Goal: Information Seeking & Learning: Learn about a topic

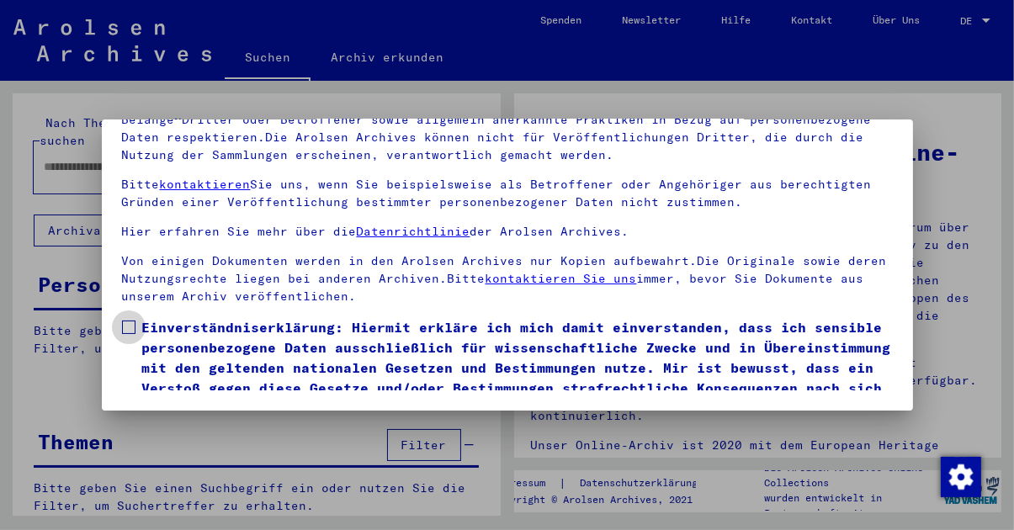
scroll to position [68, 0]
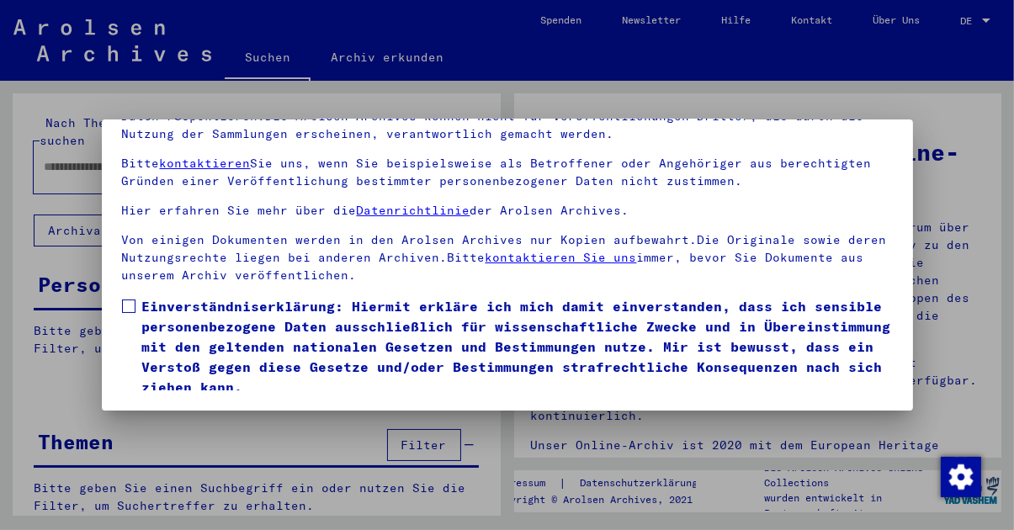
click at [133, 300] on span at bounding box center [128, 306] width 13 height 13
click at [199, 406] on button "Ich stimme zu" at bounding box center [185, 422] width 127 height 32
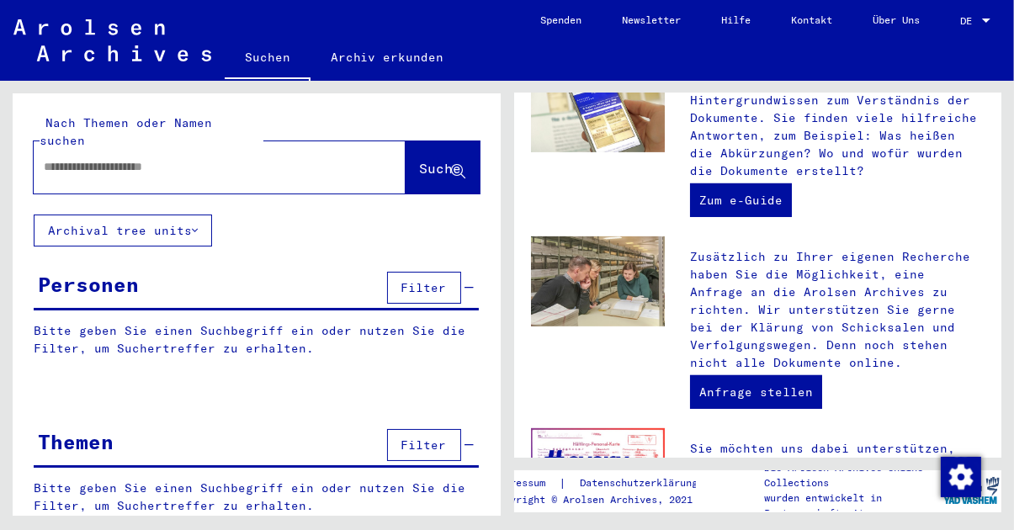
scroll to position [56, 0]
click at [432, 280] on span "Filter" at bounding box center [423, 287] width 45 height 15
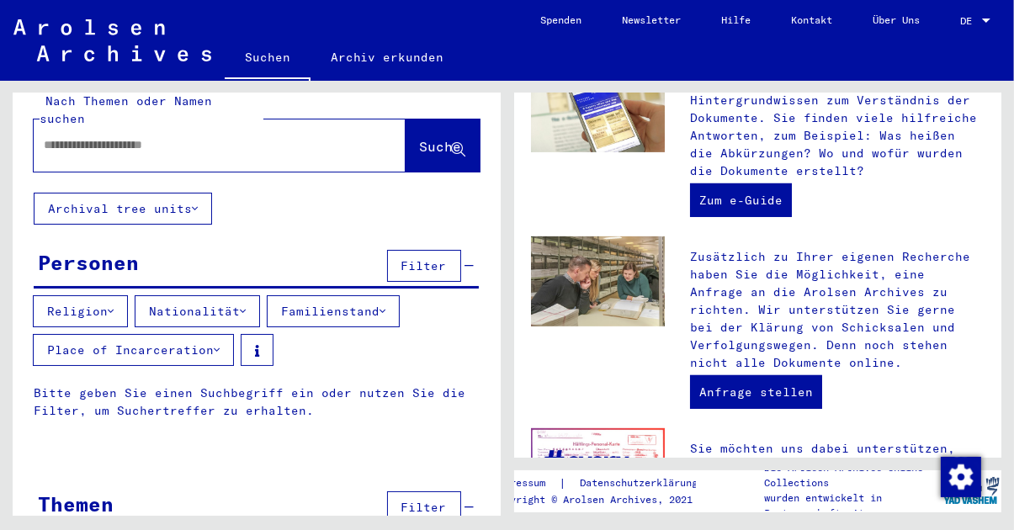
scroll to position [24, 0]
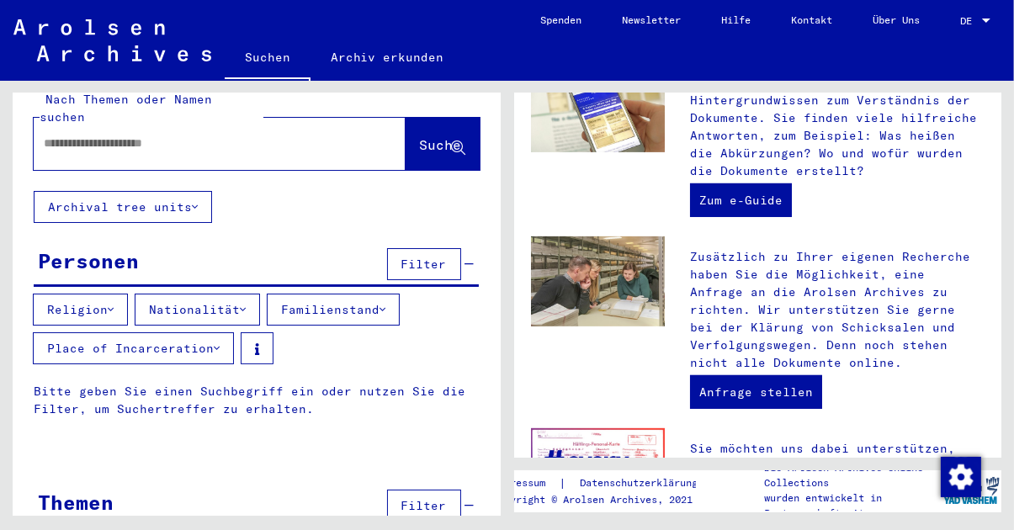
click at [425, 498] on span "Filter" at bounding box center [423, 505] width 45 height 15
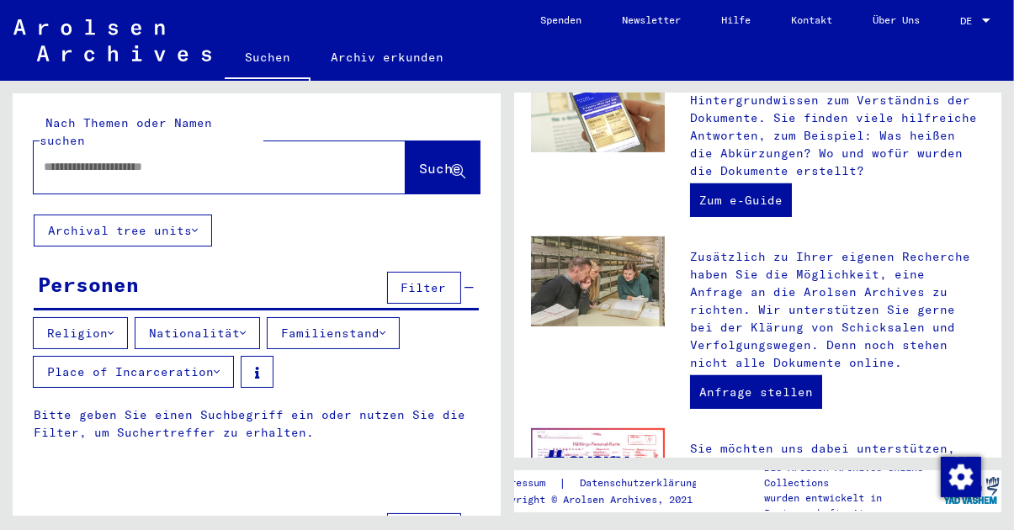
scroll to position [0, 0]
click at [184, 158] on input "text" at bounding box center [199, 167] width 311 height 18
type input "**********"
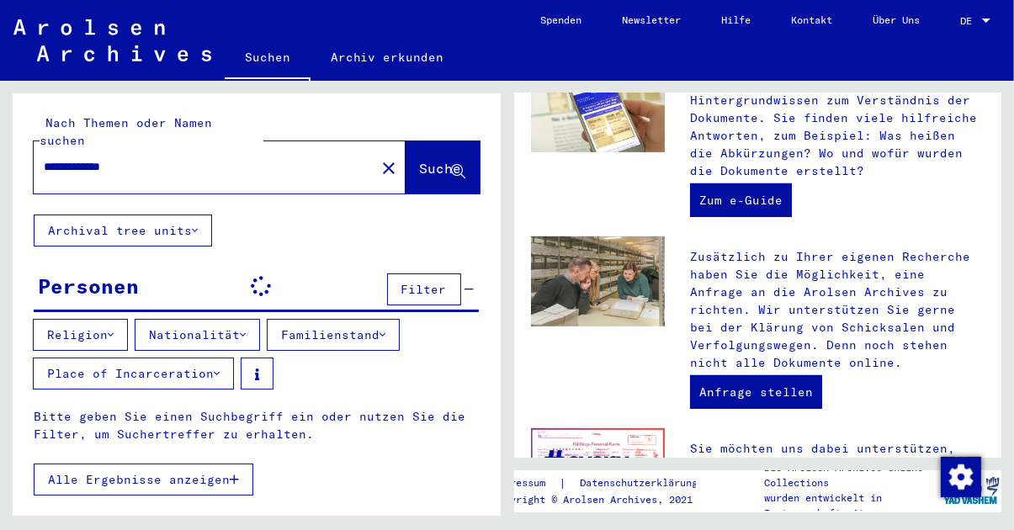
click at [420, 160] on span "Suche" at bounding box center [441, 168] width 42 height 17
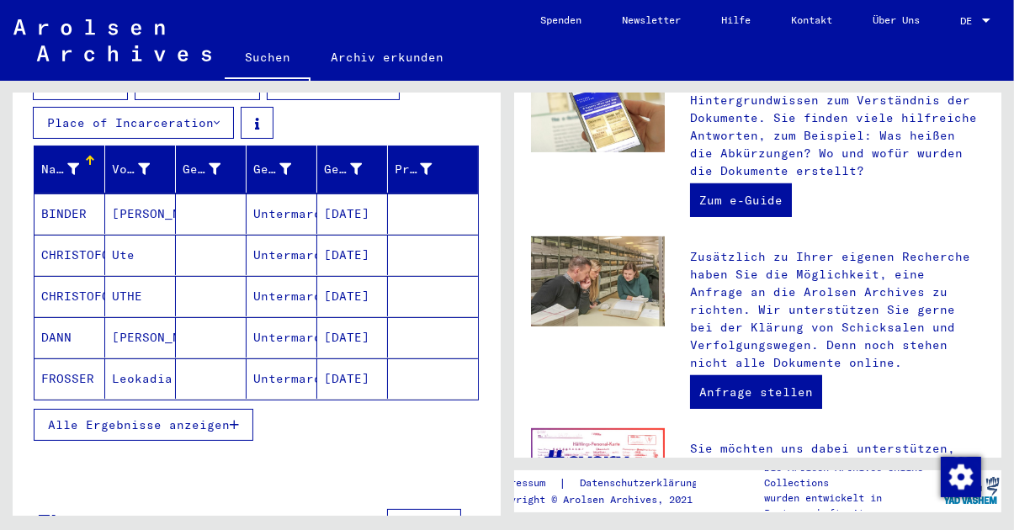
scroll to position [250, 0]
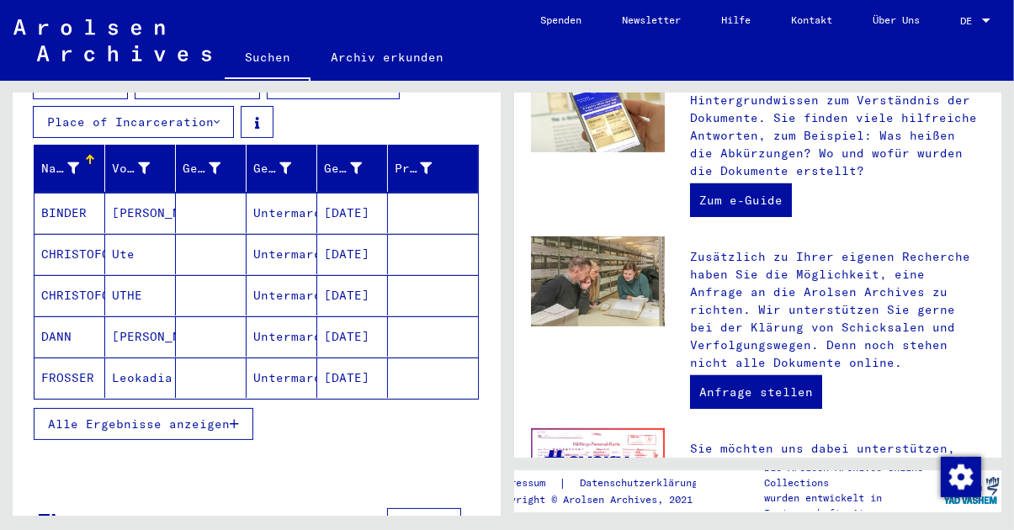
click at [197, 417] on span "Alle Ergebnisse anzeigen" at bounding box center [139, 424] width 182 height 15
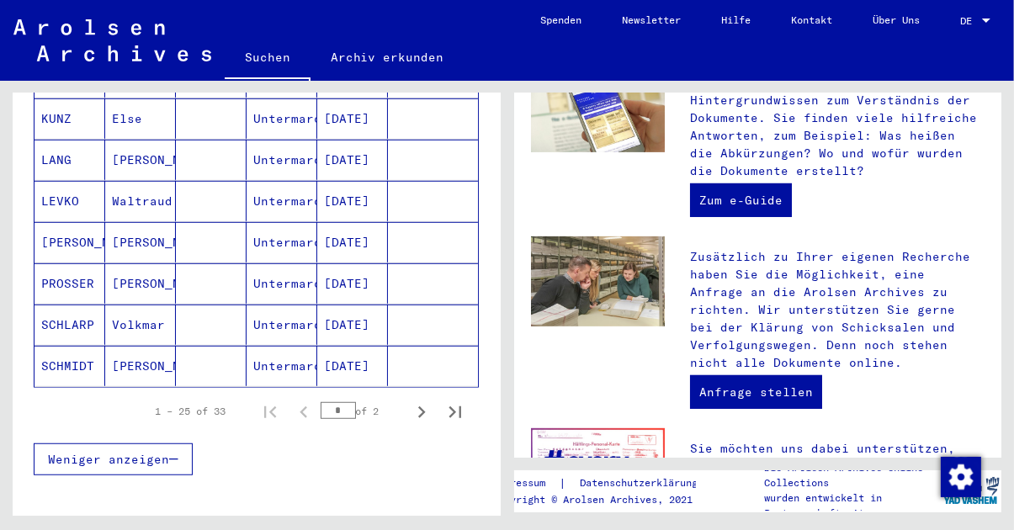
scroll to position [1087, 0]
click at [420, 400] on icon "Next page" at bounding box center [422, 412] width 24 height 24
type input "*"
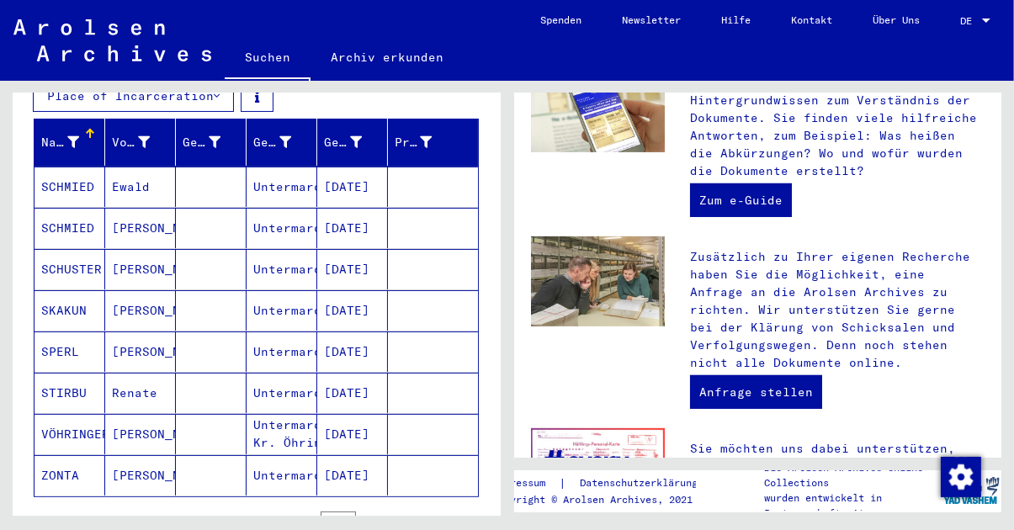
scroll to position [274, 0]
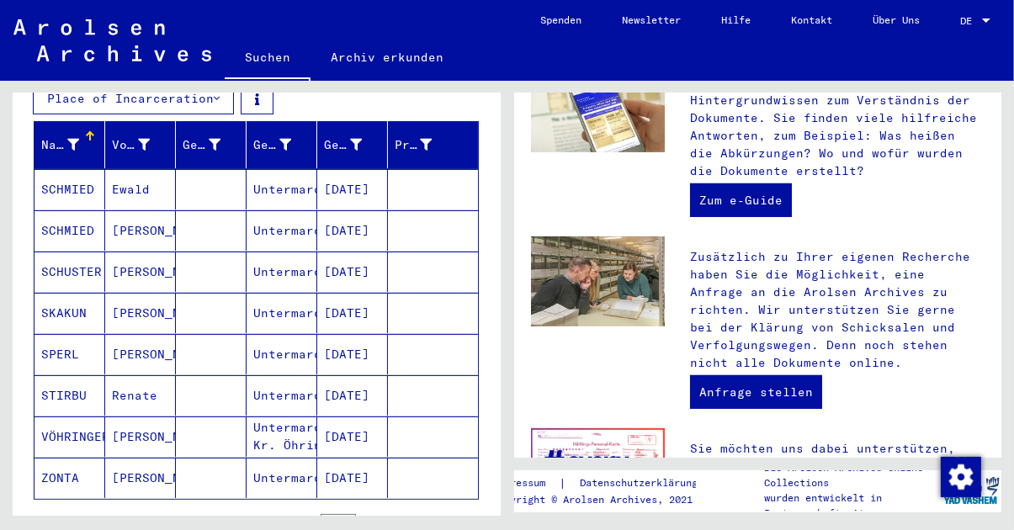
click at [71, 302] on mat-cell "SKAKUN" at bounding box center [70, 313] width 71 height 40
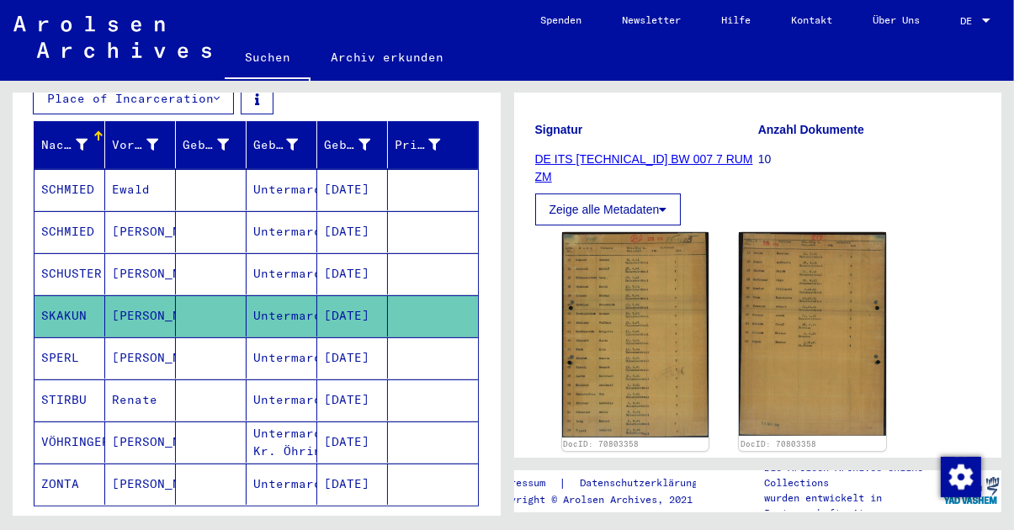
scroll to position [225, 0]
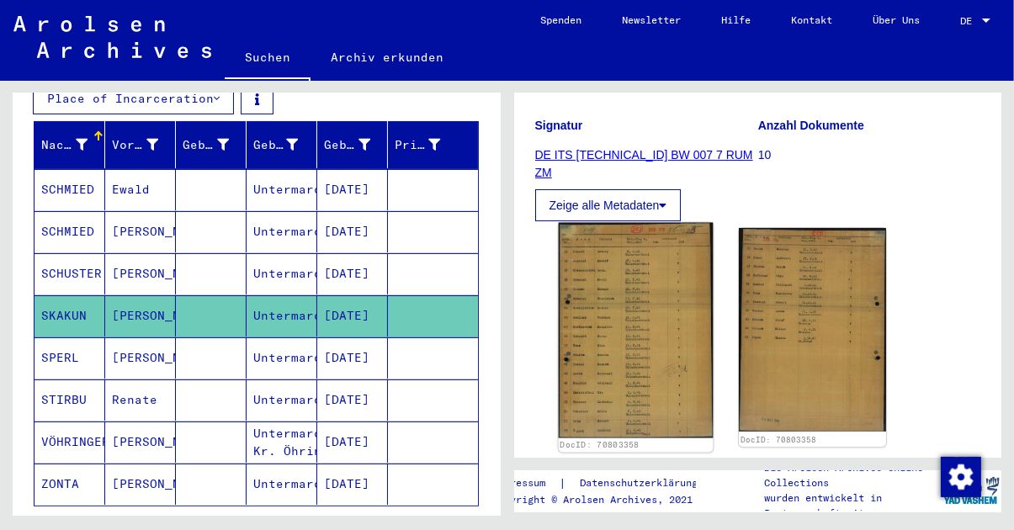
click at [651, 331] on img at bounding box center [635, 330] width 154 height 215
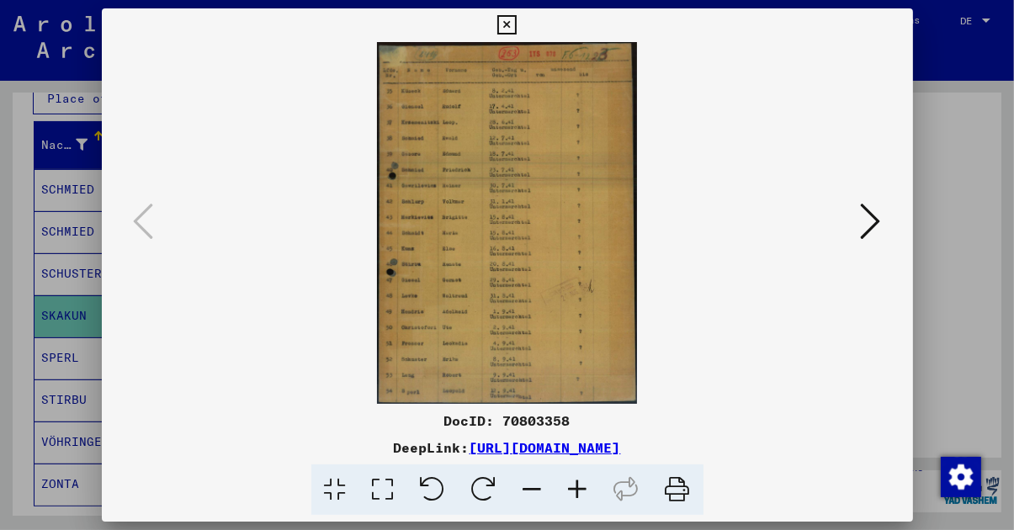
click at [867, 247] on button at bounding box center [871, 223] width 30 height 48
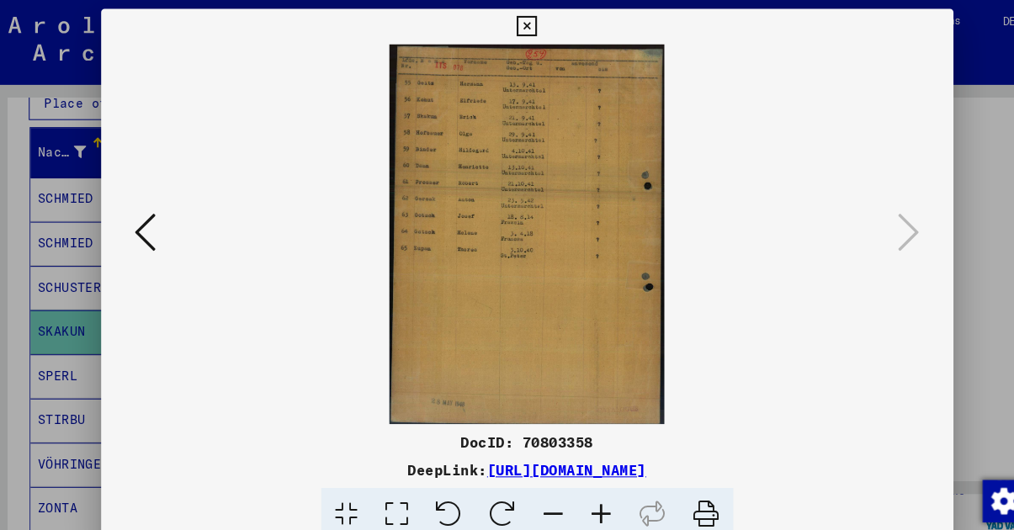
click at [498, 35] on icon at bounding box center [506, 25] width 19 height 20
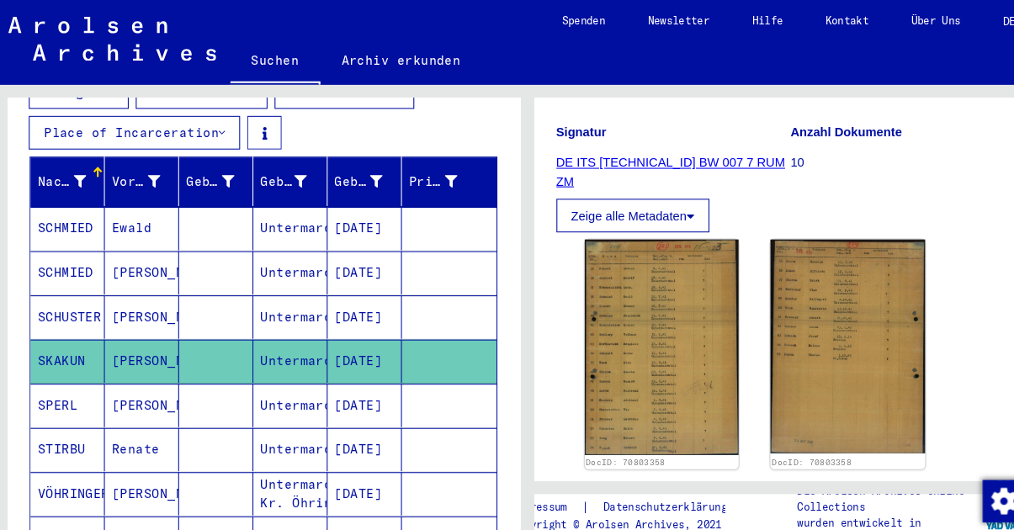
scroll to position [263, 0]
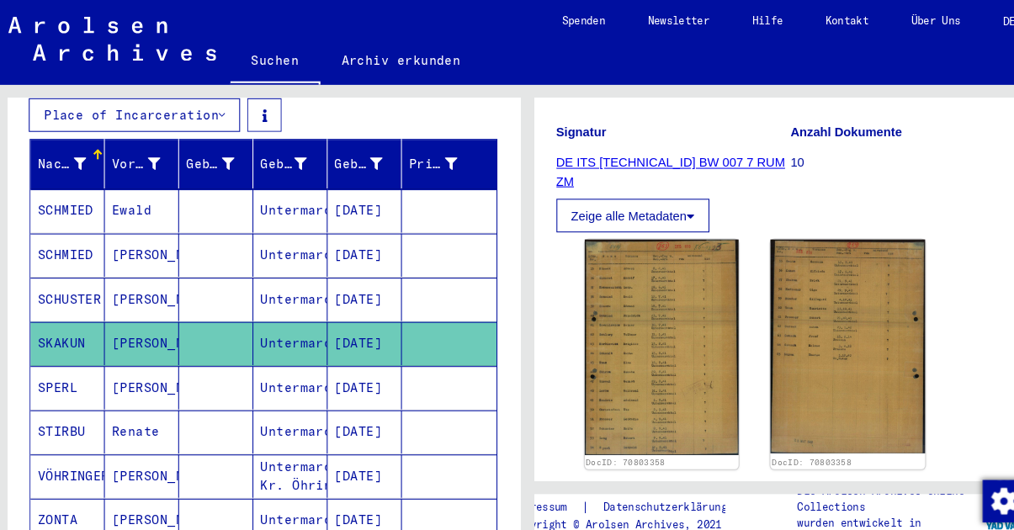
click at [76, 277] on mat-cell "SCHUSTER" at bounding box center [70, 284] width 71 height 41
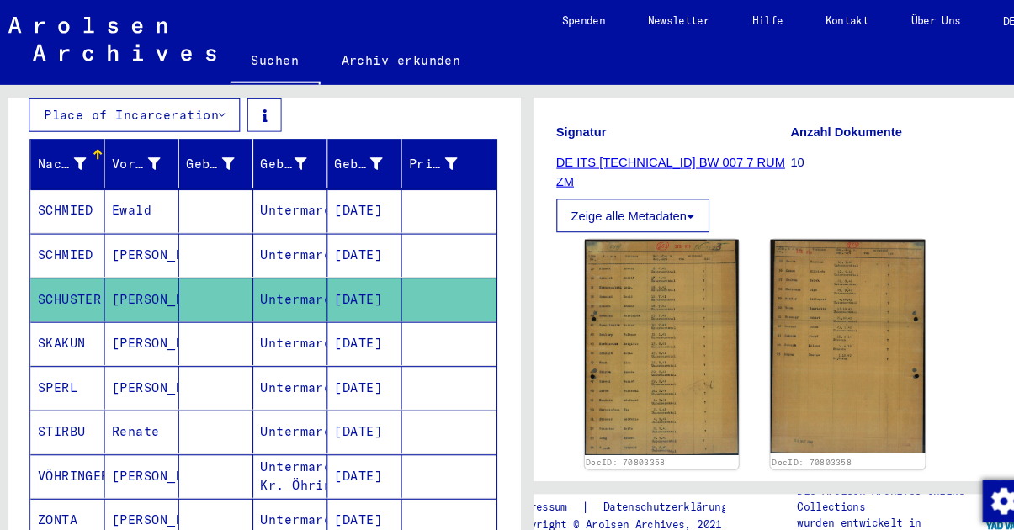
click at [71, 392] on mat-cell "STIRBU" at bounding box center [70, 411] width 71 height 41
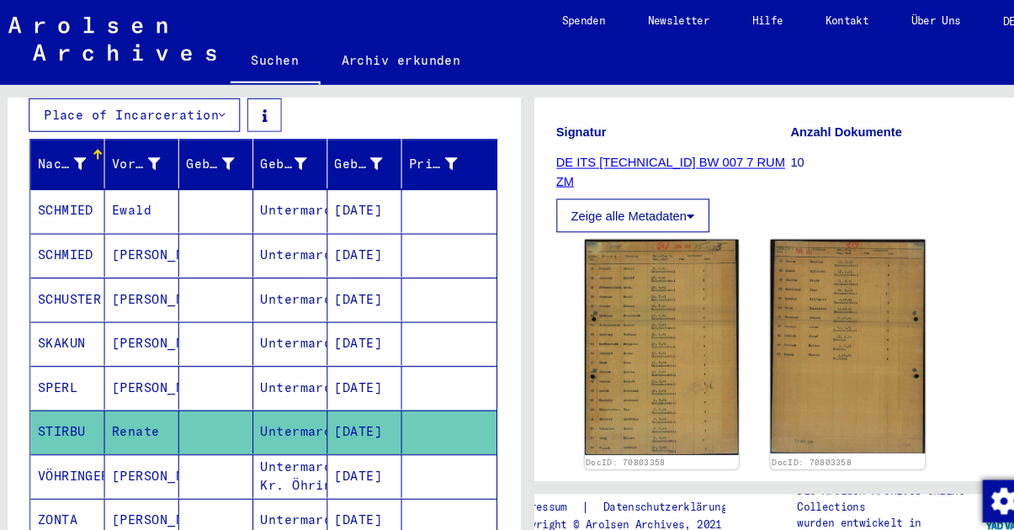
click at [75, 273] on mat-cell "SCHUSTER" at bounding box center [70, 284] width 71 height 41
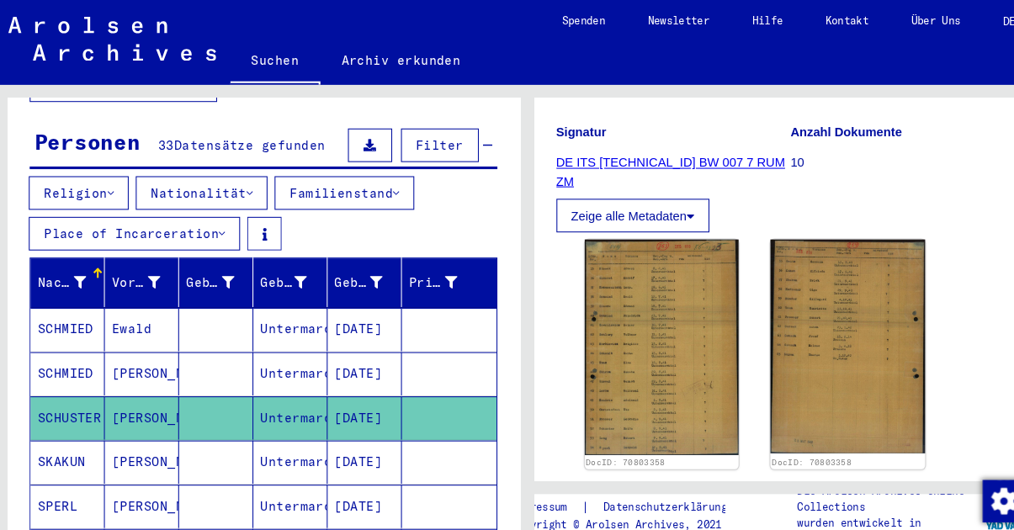
scroll to position [0, 0]
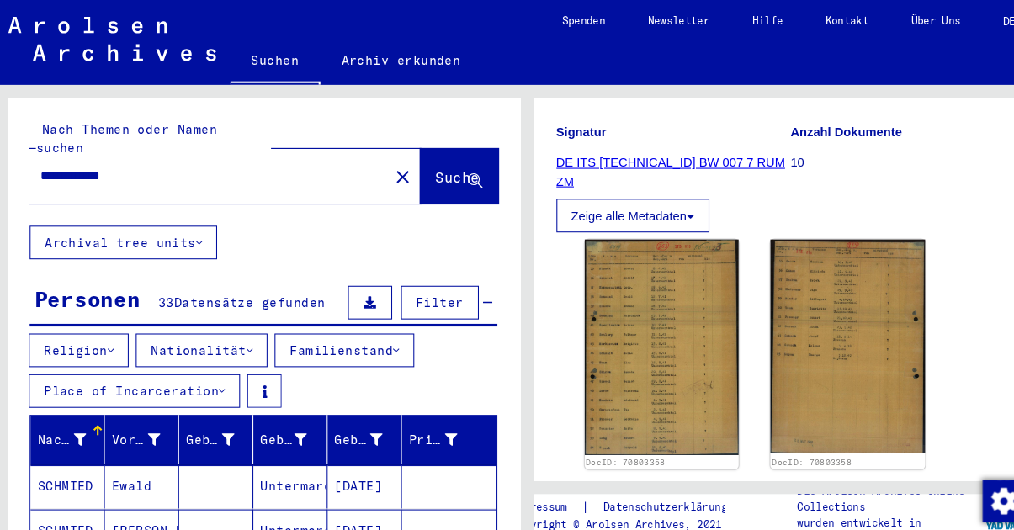
click at [379, 158] on mat-icon "close" at bounding box center [389, 168] width 20 height 20
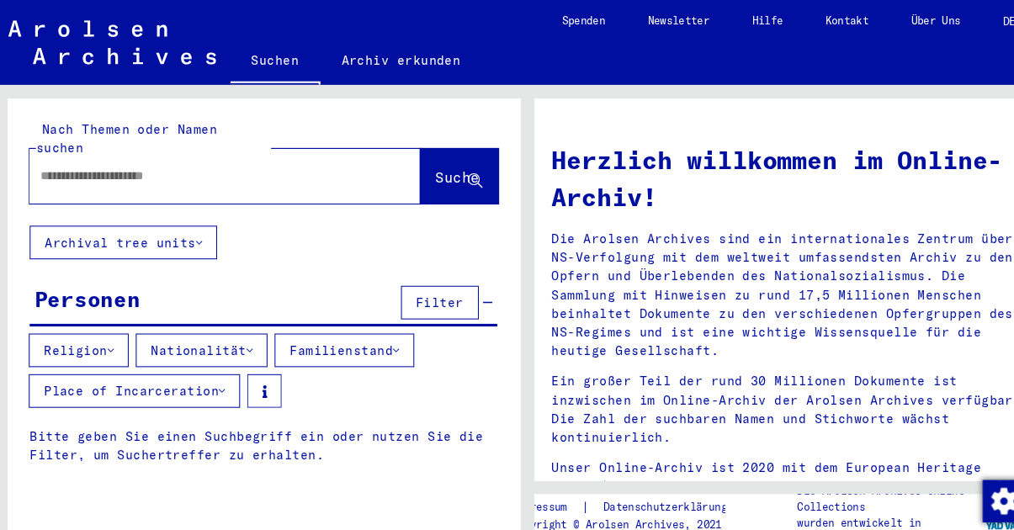
click at [266, 158] on input "text" at bounding box center [199, 167] width 311 height 18
type input "******"
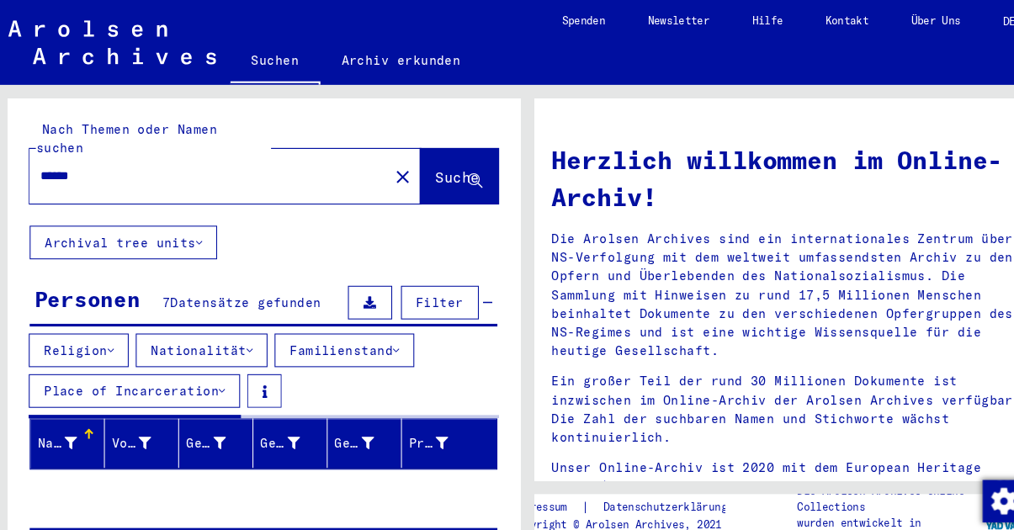
click at [427, 160] on span "Suche" at bounding box center [441, 168] width 42 height 17
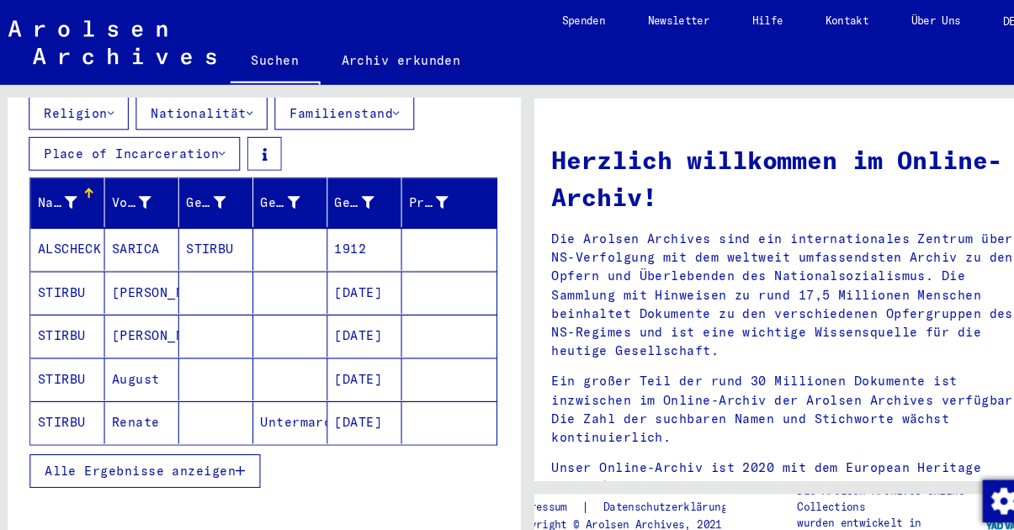
scroll to position [228, 0]
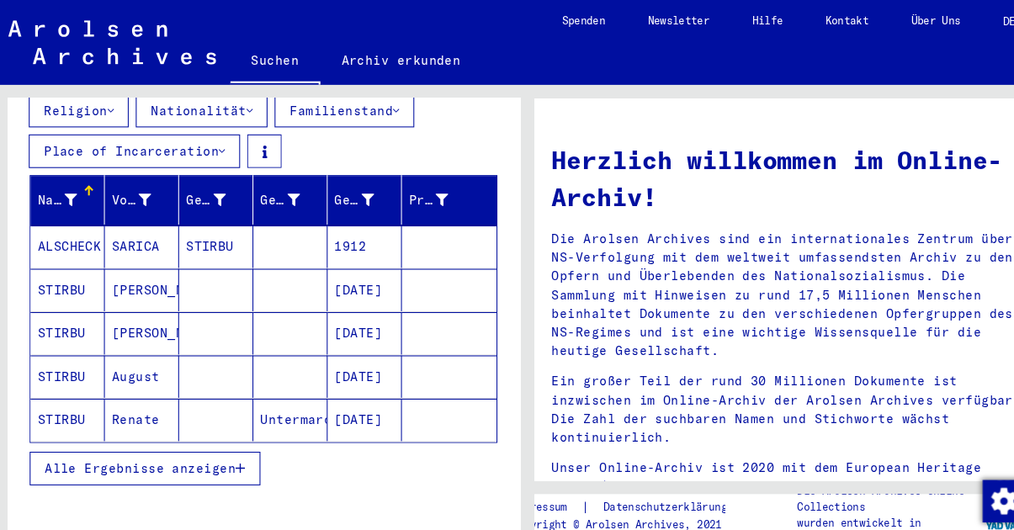
click at [232, 437] on button "Alle Ergebnisse anzeigen" at bounding box center [144, 446] width 220 height 32
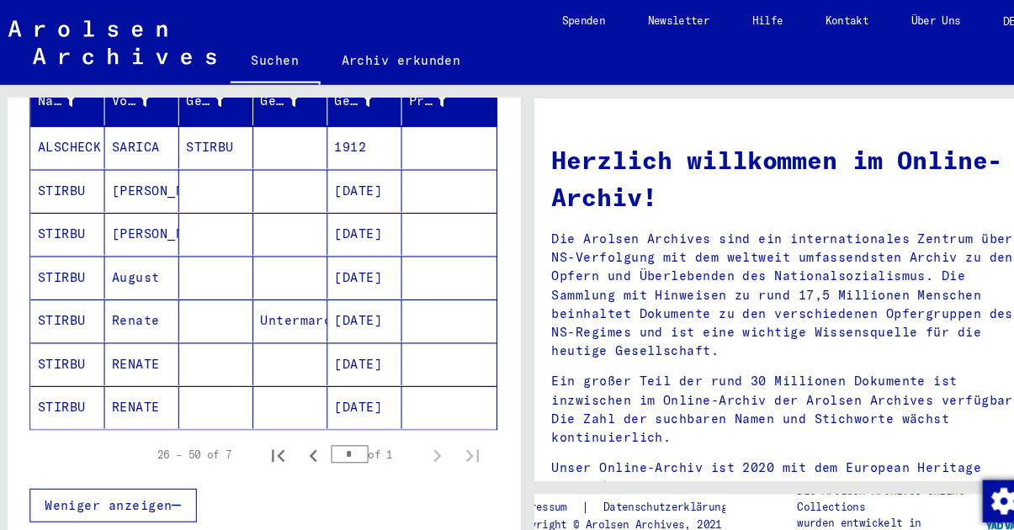
scroll to position [336, 0]
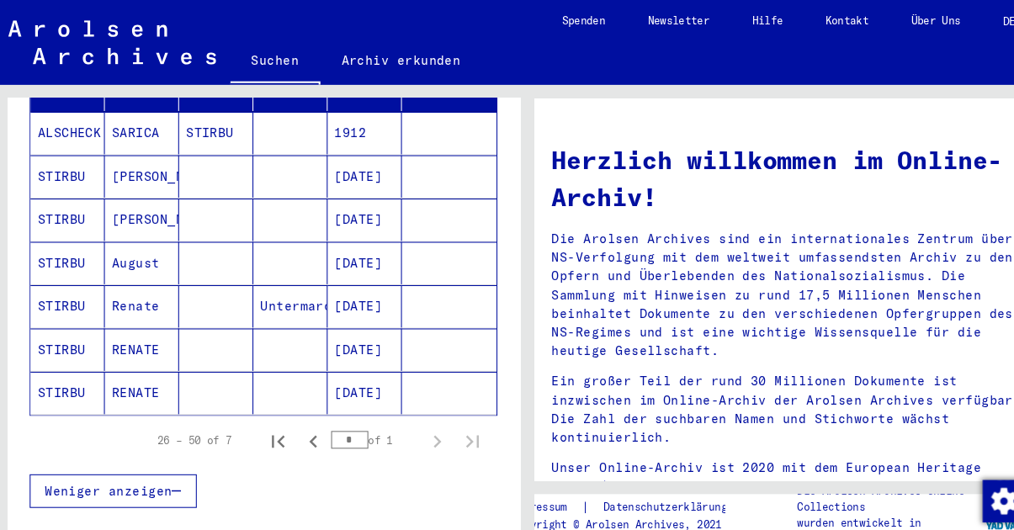
click at [79, 247] on mat-cell "STIRBU" at bounding box center [70, 251] width 71 height 40
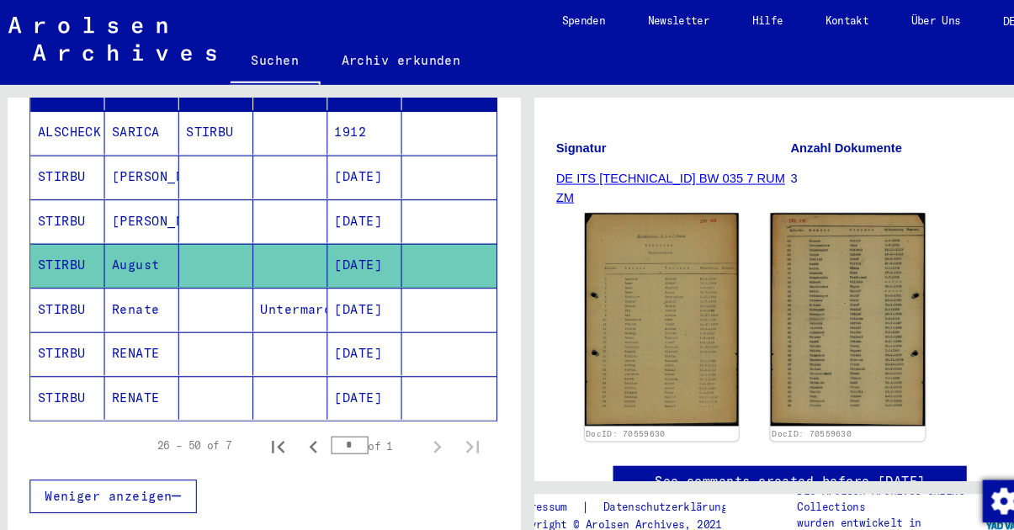
scroll to position [210, 0]
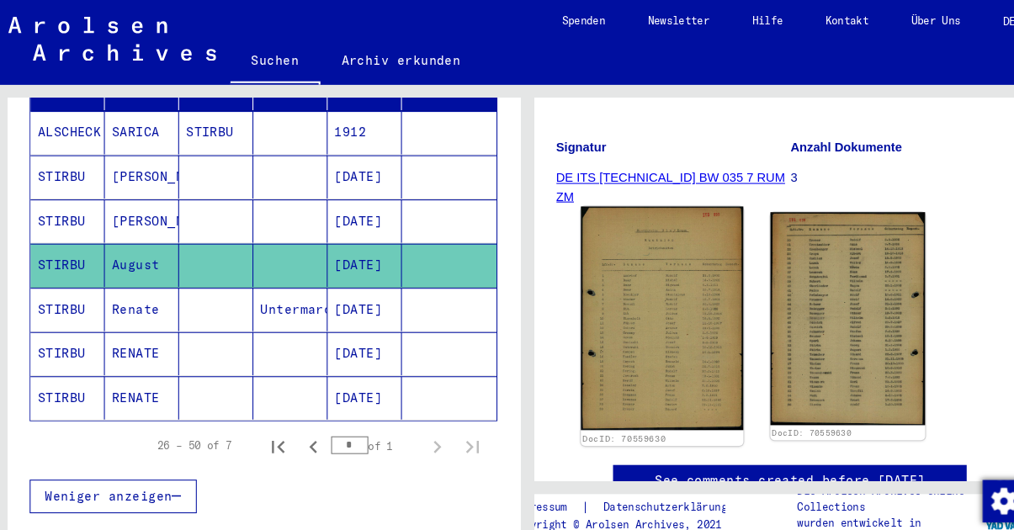
click at [657, 330] on img at bounding box center [635, 303] width 154 height 213
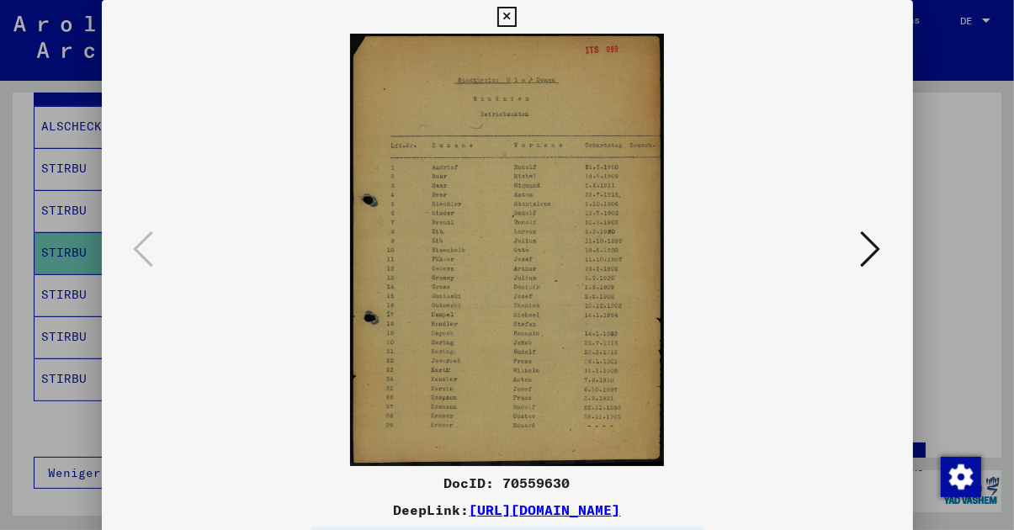
click at [885, 262] on button at bounding box center [871, 250] width 30 height 48
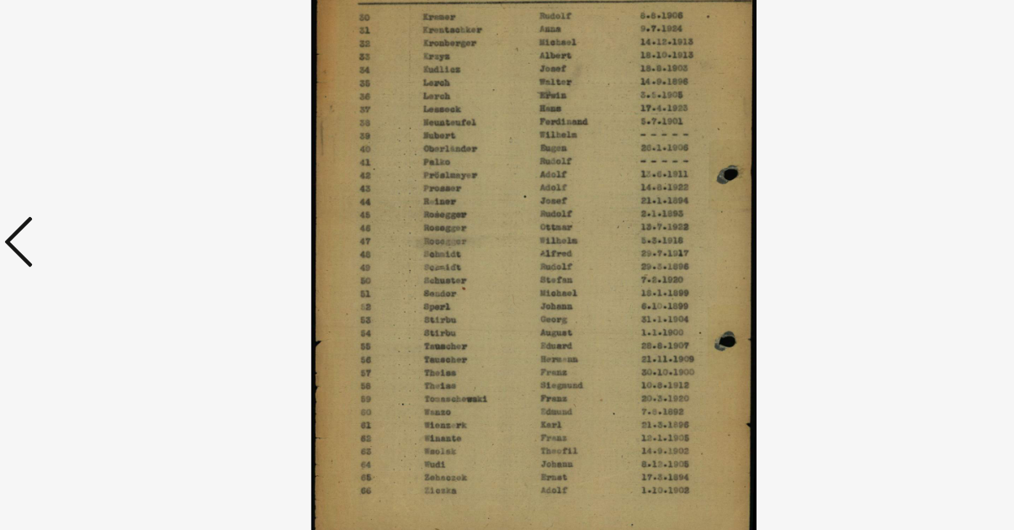
click at [148, 267] on icon at bounding box center [144, 249] width 20 height 40
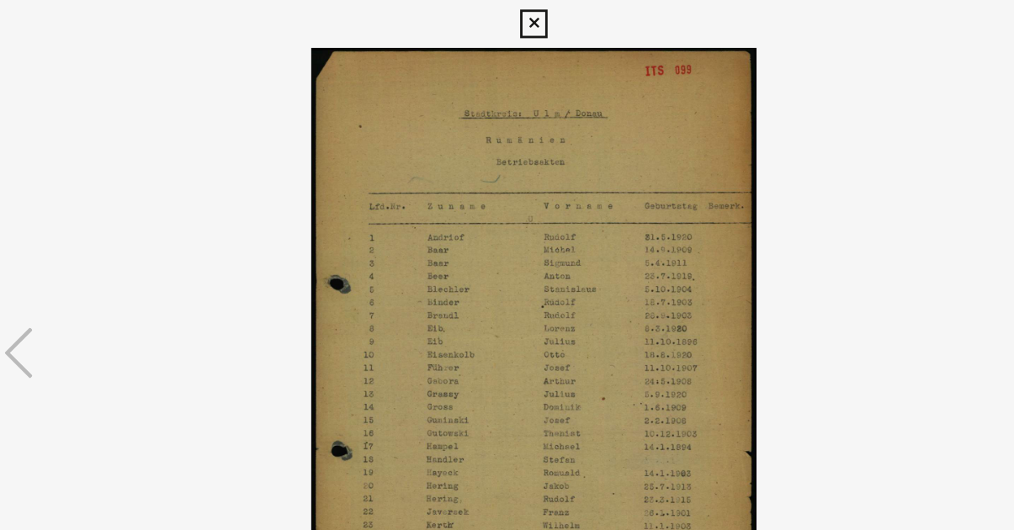
click at [508, 26] on icon at bounding box center [506, 17] width 19 height 20
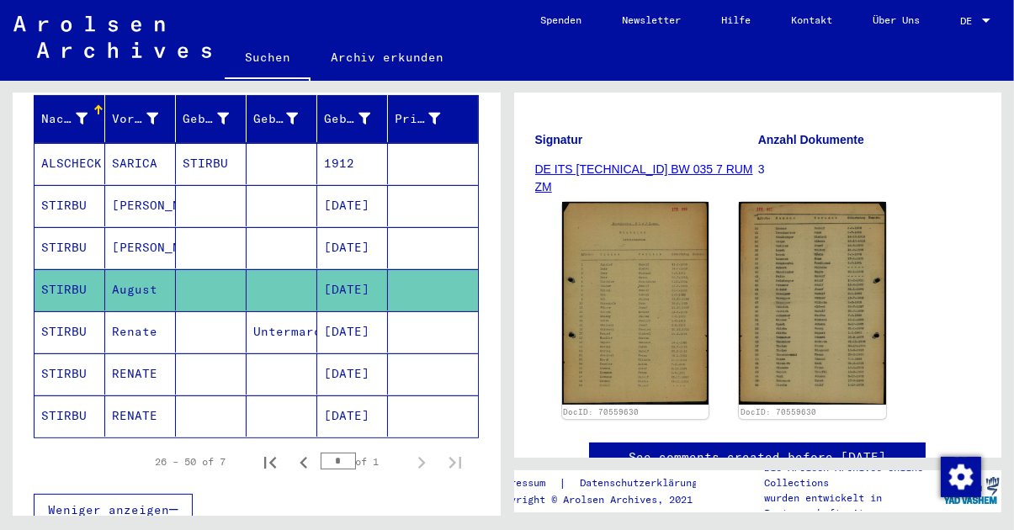
scroll to position [316, 0]
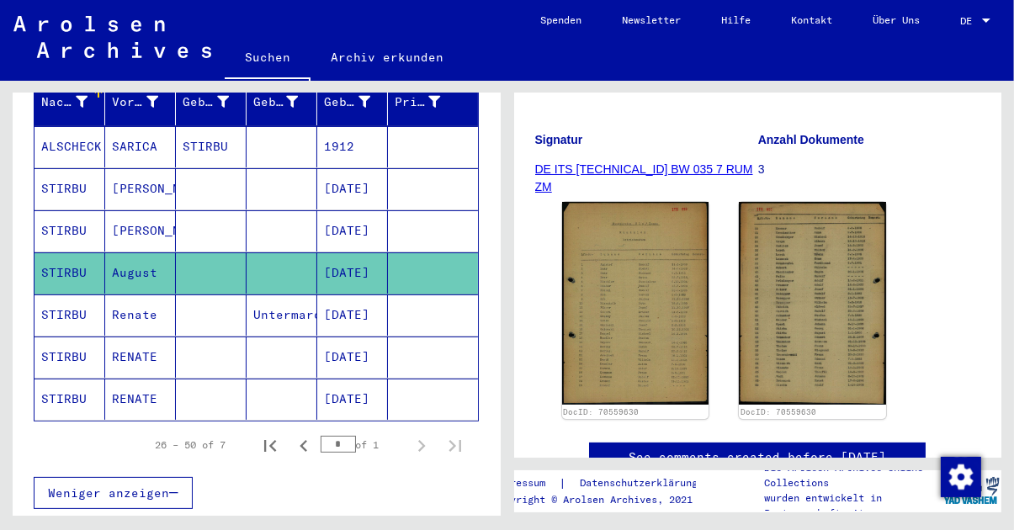
click at [305, 434] on icon "Previous page" at bounding box center [304, 446] width 24 height 24
type input "*"
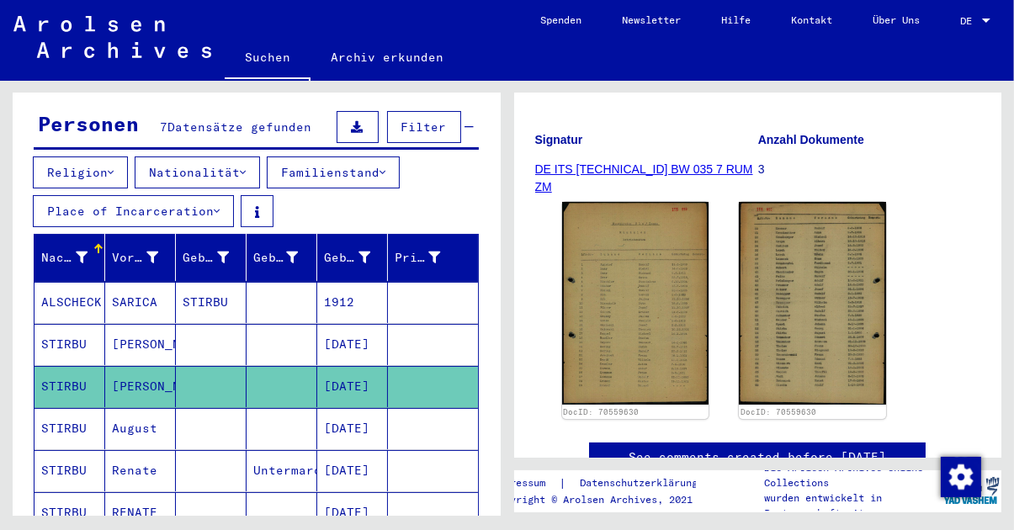
scroll to position [0, 0]
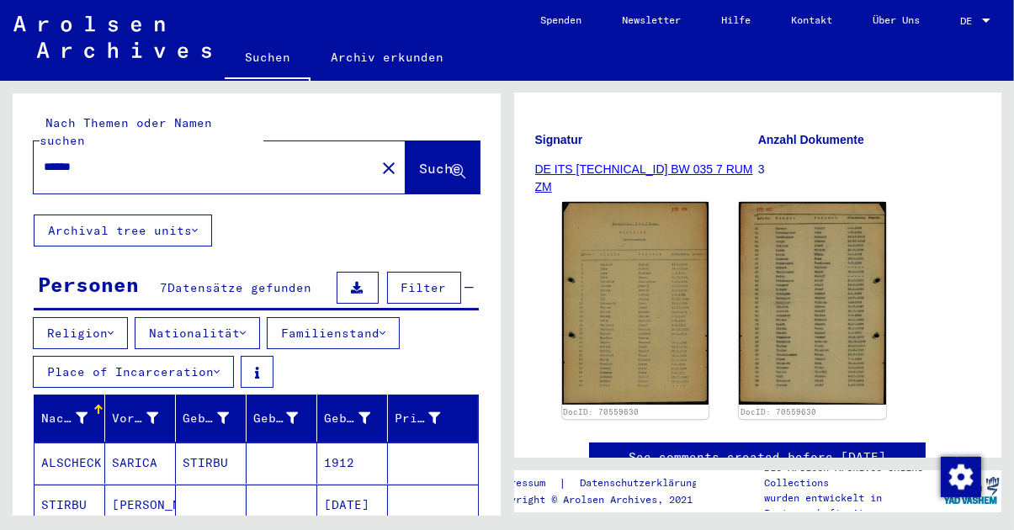
click at [236, 158] on input "******" at bounding box center [205, 167] width 322 height 18
click at [379, 158] on mat-icon "close" at bounding box center [389, 168] width 20 height 20
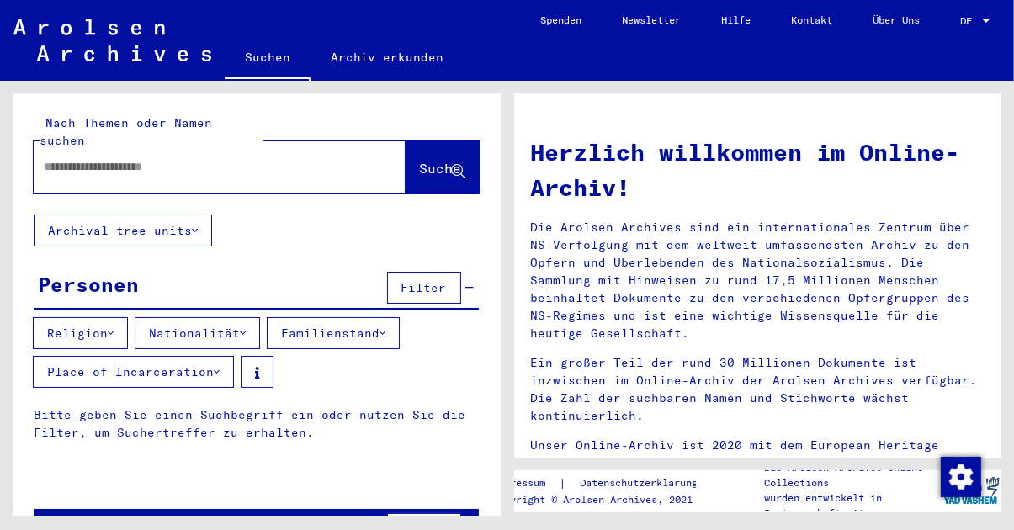
click at [125, 158] on input "text" at bounding box center [199, 167] width 311 height 18
type input "**********"
click at [422, 160] on span "Suche" at bounding box center [441, 168] width 42 height 17
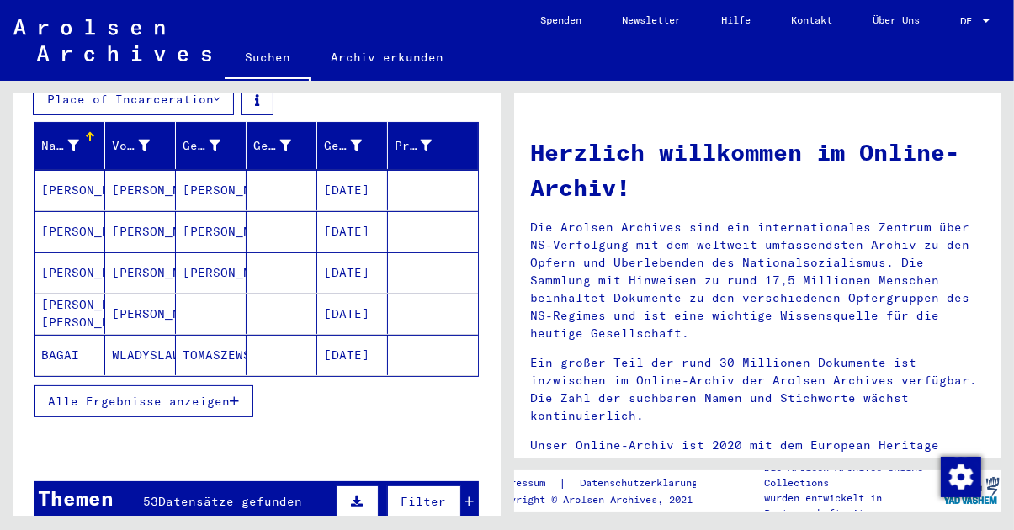
scroll to position [274, 0]
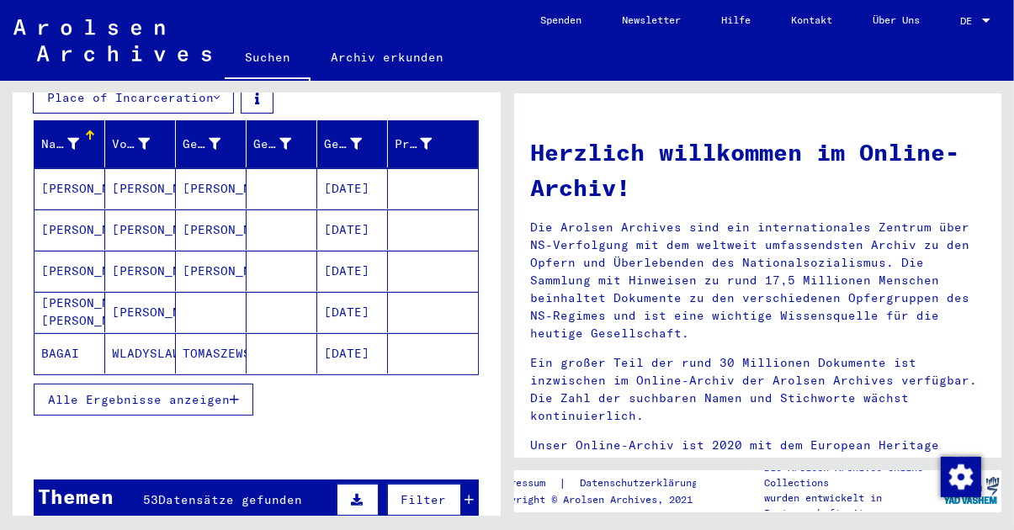
click at [220, 392] on span "Alle Ergebnisse anzeigen" at bounding box center [139, 399] width 182 height 15
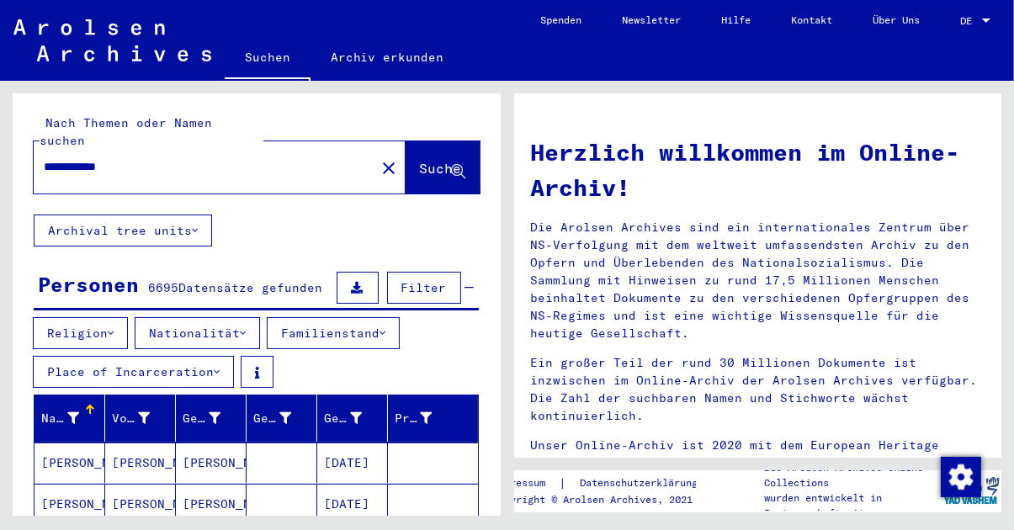
scroll to position [0, 0]
click at [193, 215] on button "Archival tree units" at bounding box center [123, 231] width 178 height 32
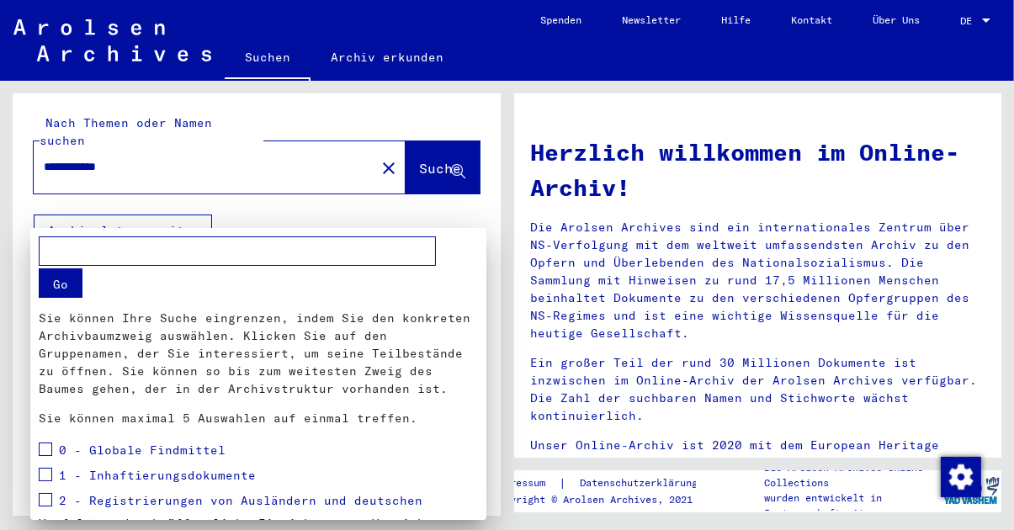
click at [490, 97] on div at bounding box center [507, 265] width 1014 height 530
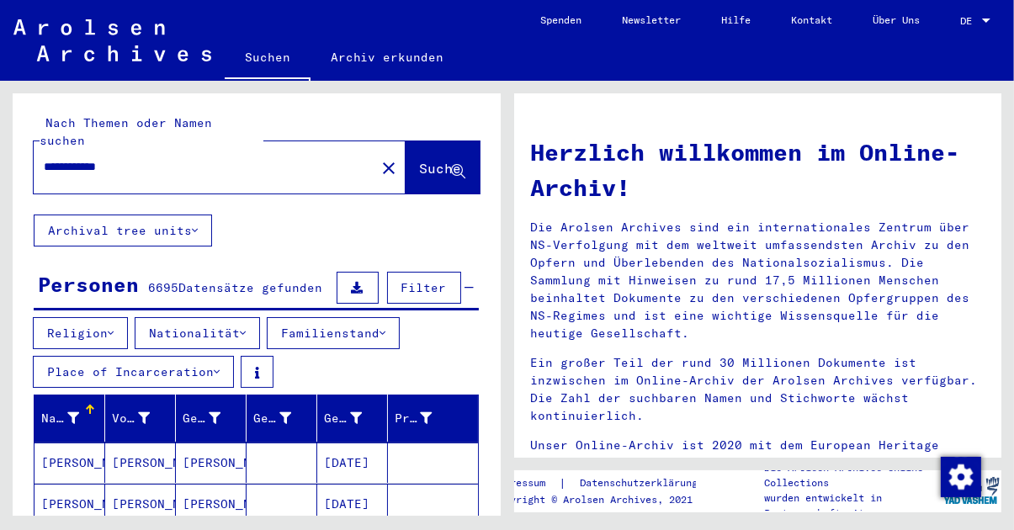
click at [403, 64] on link "Archiv erkunden" at bounding box center [388, 57] width 154 height 40
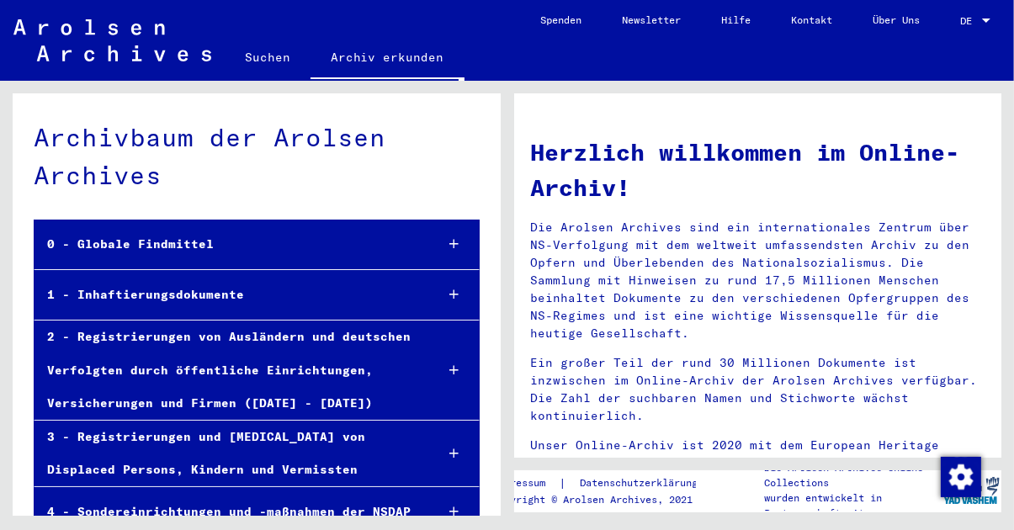
click at [459, 246] on div at bounding box center [454, 245] width 50 height 50
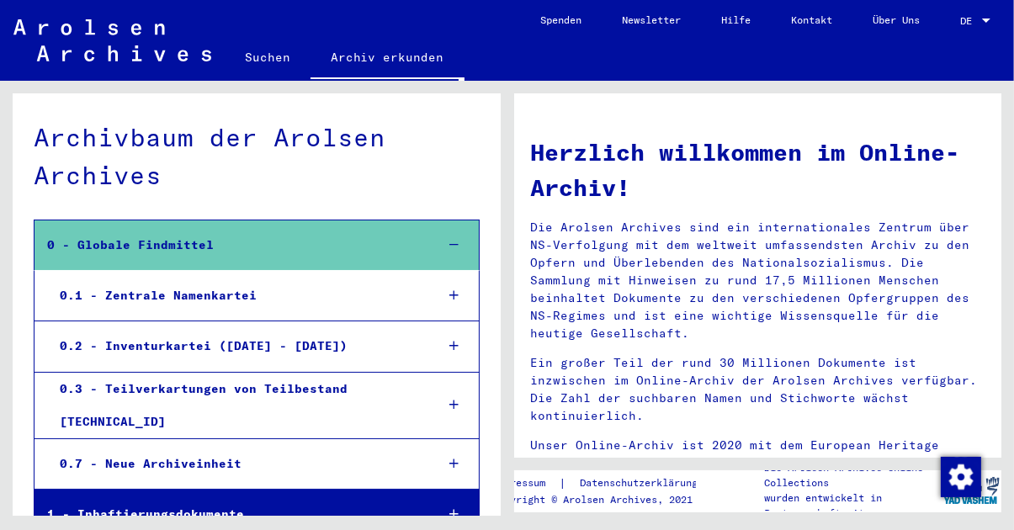
click at [458, 295] on icon at bounding box center [453, 296] width 9 height 12
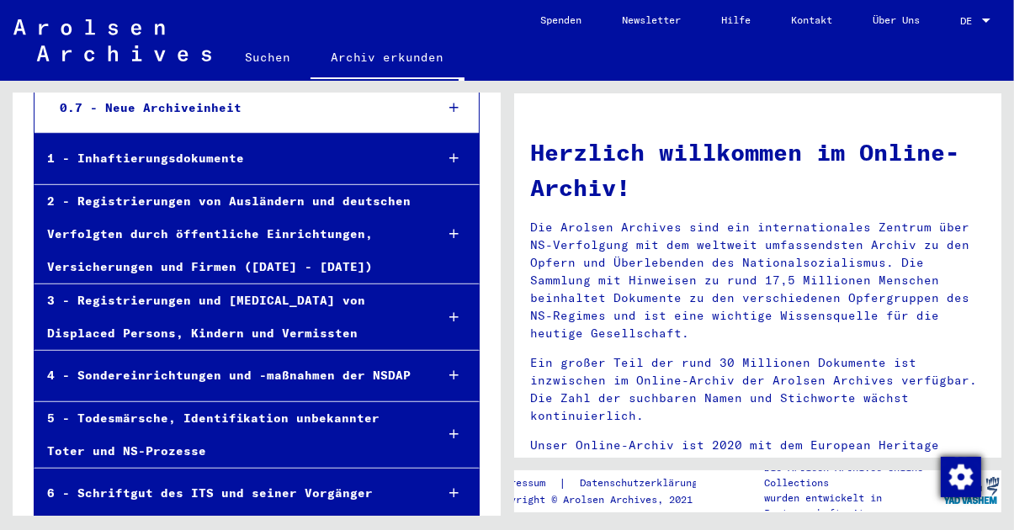
click at [967, 485] on img "button" at bounding box center [961, 477] width 40 height 40
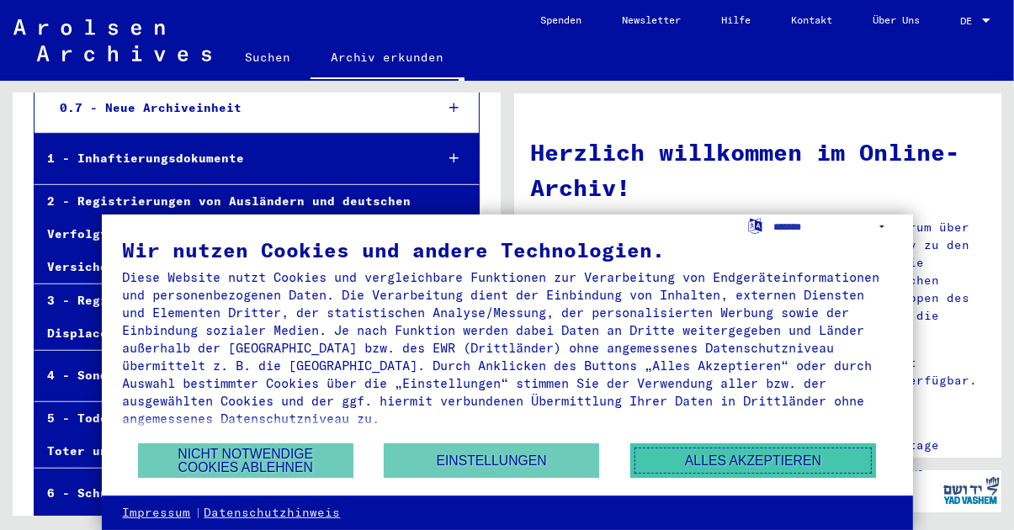
click at [799, 461] on button "Alles akzeptieren" at bounding box center [753, 461] width 246 height 35
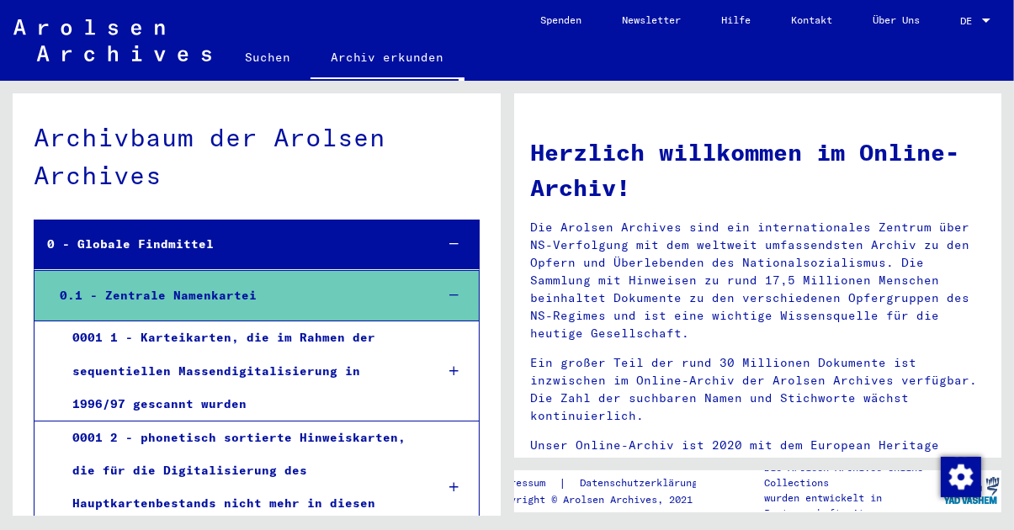
click at [823, 24] on link "Kontakt" at bounding box center [812, 20] width 82 height 40
